Goal: Use online tool/utility

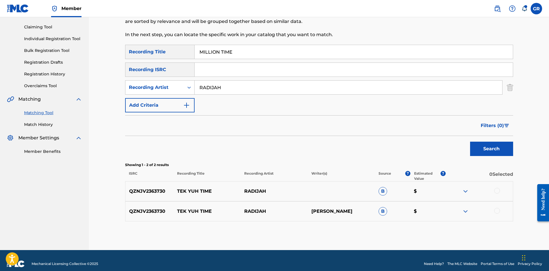
drag, startPoint x: 250, startPoint y: 52, endPoint x: 189, endPoint y: 51, distance: 61.2
click at [189, 51] on div "SearchWithCriteria1cc88706-d2ee-49fd-b0ee-e216bd5ec3c5 Recording Title MILLION …" at bounding box center [319, 52] width 388 height 14
paste input "LETTER FROM A SINNER"
type input "LETTER FROM A SINNER"
drag, startPoint x: 196, startPoint y: 90, endPoint x: 171, endPoint y: 88, distance: 25.0
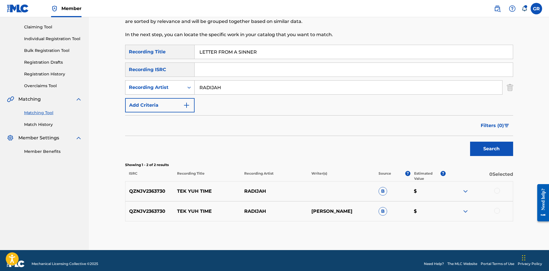
click at [171, 88] on div "SearchWithCriteriad1fb7afe-723c-4866-8369-d3081660b076 Recording Artist [PERSON…" at bounding box center [319, 87] width 388 height 14
type input "SHAQSTAR"
click at [493, 148] on button "Search" at bounding box center [491, 149] width 43 height 14
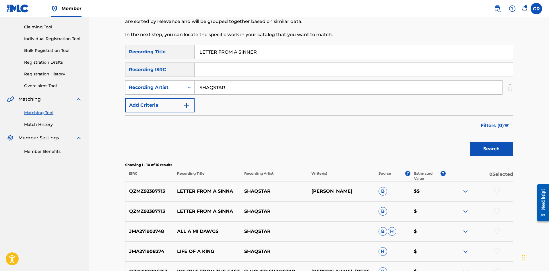
click at [498, 211] on div at bounding box center [497, 211] width 6 height 6
click at [497, 191] on div at bounding box center [497, 191] width 6 height 6
click at [410, 222] on button "Match 2 Groups" at bounding box center [403, 224] width 63 height 14
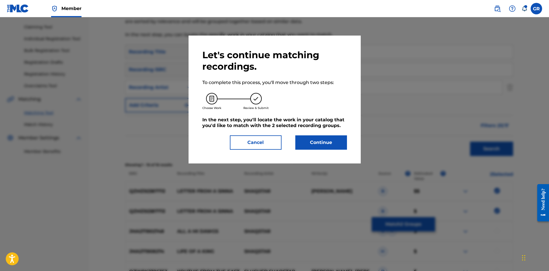
click at [314, 142] on button "Continue" at bounding box center [321, 142] width 52 height 14
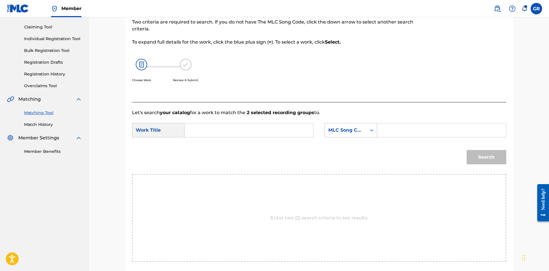
click at [202, 129] on input "Search Form" at bounding box center [248, 130] width 119 height 14
paste input "LETTER FROM A SINNER"
type input "LETTER FROM A SINNER"
click at [392, 128] on input "Search Form" at bounding box center [441, 130] width 119 height 14
click at [391, 129] on input "Search Form" at bounding box center [441, 130] width 119 height 14
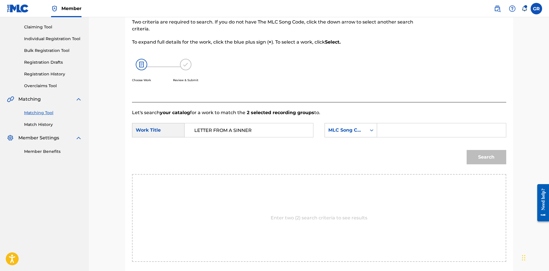
paste input "LR5TDN"
type input "LR5TDN"
click at [489, 157] on button "Search" at bounding box center [487, 157] width 40 height 14
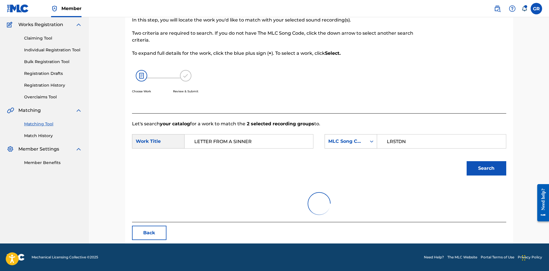
scroll to position [57, 0]
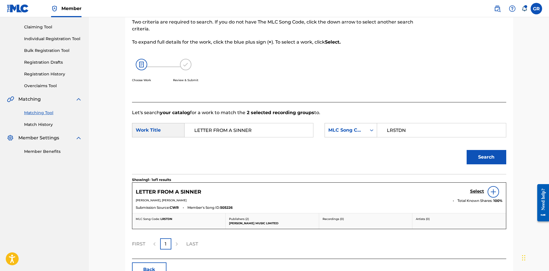
click at [476, 191] on h5 "Select" at bounding box center [477, 191] width 14 height 5
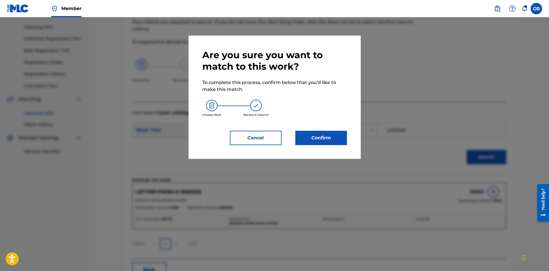
click at [312, 139] on button "Confirm" at bounding box center [321, 138] width 52 height 14
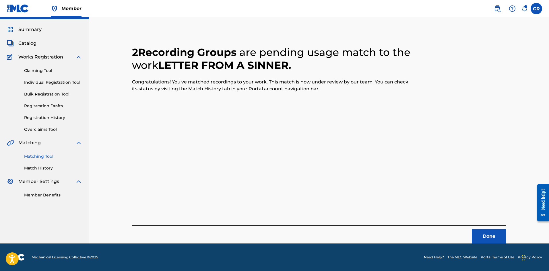
scroll to position [14, 0]
click at [493, 234] on button "Done" at bounding box center [489, 236] width 34 height 14
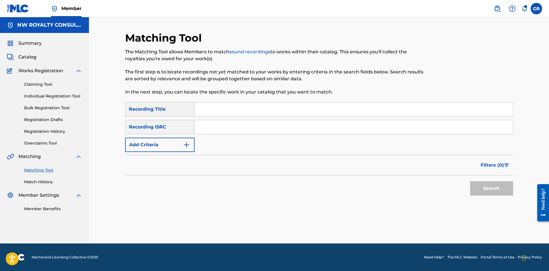
click at [104, 103] on div "Matching Tool The Matching Tool allows Members to match sound recordings to wor…" at bounding box center [319, 130] width 460 height 226
